Goal: Information Seeking & Learning: Understand process/instructions

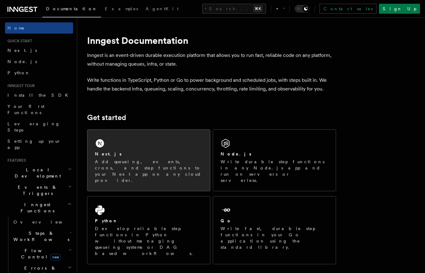
click at [133, 160] on p "Add queueing, events, crons, and step functions to your Next app on any cloud p…" at bounding box center [149, 171] width 108 height 25
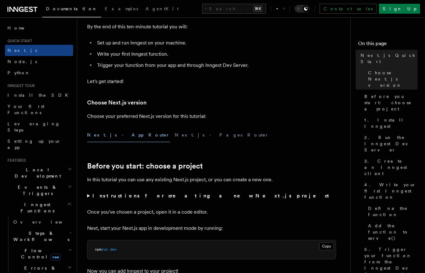
scroll to position [81, 0]
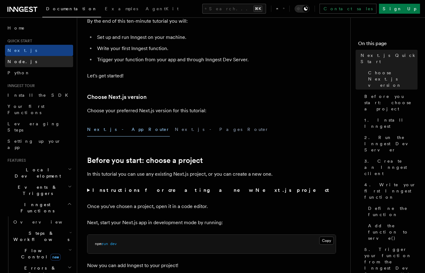
click at [18, 62] on span "Node.js" at bounding box center [22, 61] width 30 height 5
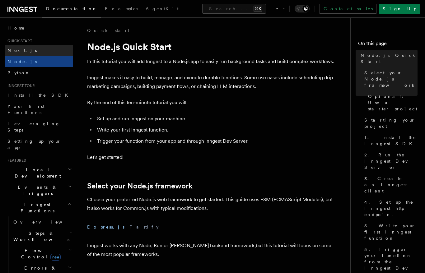
click at [19, 52] on span "Next.js" at bounding box center [22, 50] width 30 height 5
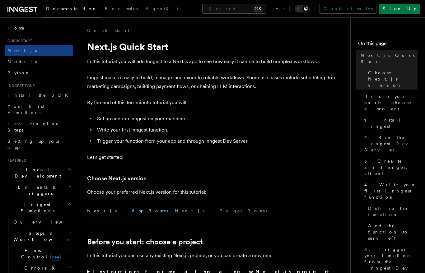
click at [21, 8] on icon at bounding box center [22, 9] width 30 height 7
